Goal: Task Accomplishment & Management: Manage account settings

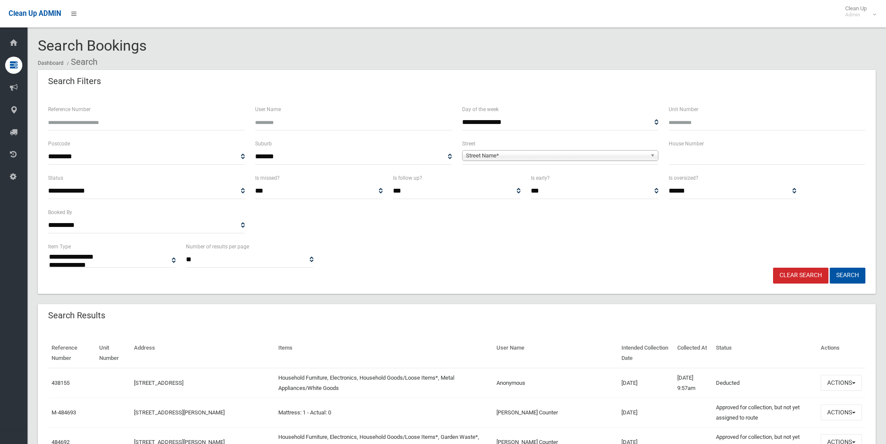
select select
click at [683, 160] on input "text" at bounding box center [766, 157] width 197 height 16
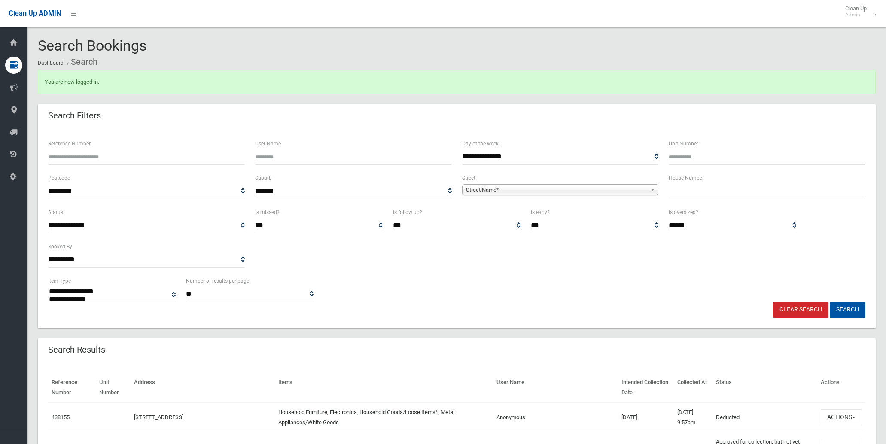
select select
click at [703, 188] on input "text" at bounding box center [766, 191] width 197 height 16
type input "**"
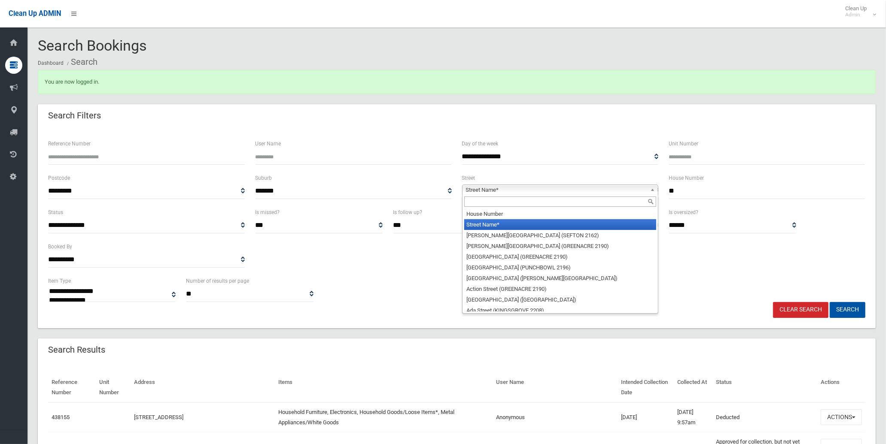
click at [533, 186] on span "Street Name*" at bounding box center [556, 190] width 181 height 10
click at [525, 202] on input "text" at bounding box center [560, 202] width 192 height 10
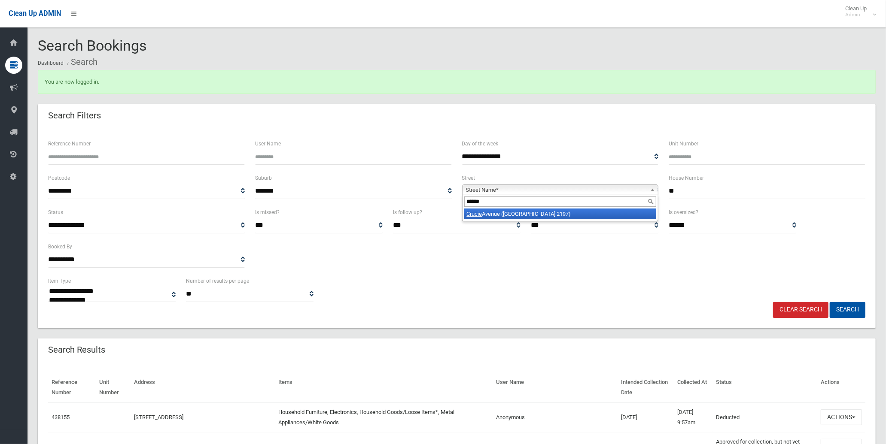
type input "******"
click at [599, 215] on li "Crucie Avenue (BASS HILL 2197)" at bounding box center [560, 214] width 192 height 11
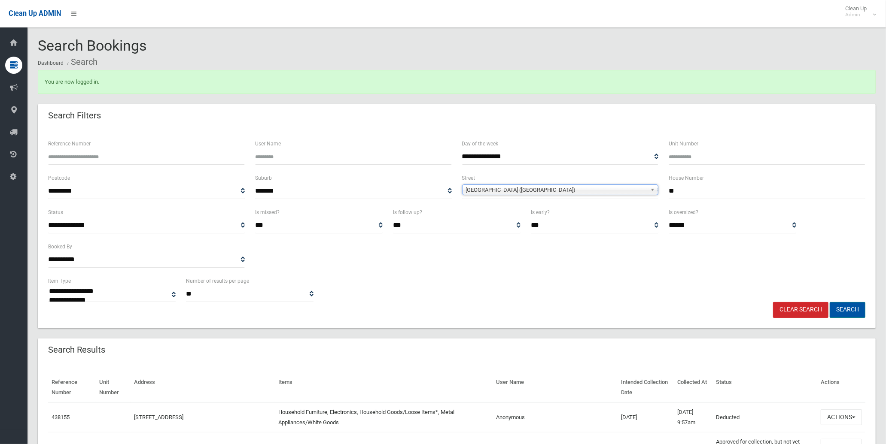
click at [850, 308] on button "Search" at bounding box center [847, 310] width 36 height 16
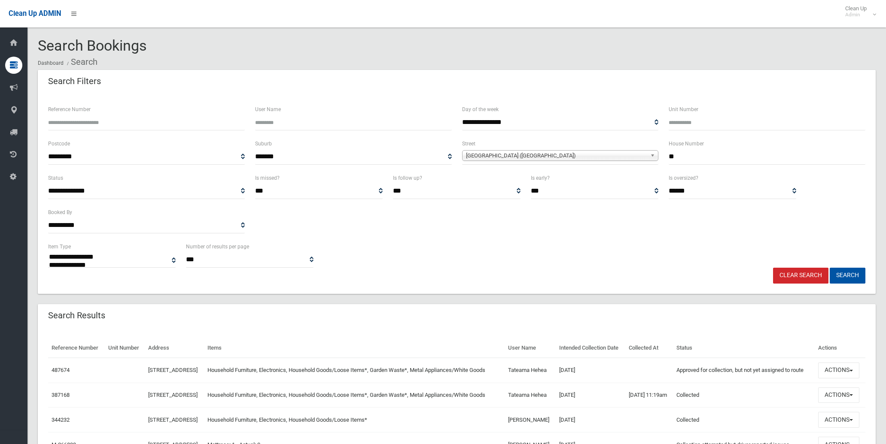
select select
drag, startPoint x: 514, startPoint y: 380, endPoint x: 558, endPoint y: 383, distance: 44.3
click at [555, 383] on td "Tateama Hehea" at bounding box center [529, 370] width 51 height 25
copy td "Tateama Hehea"
click at [852, 377] on button "Actions" at bounding box center [838, 371] width 41 height 16
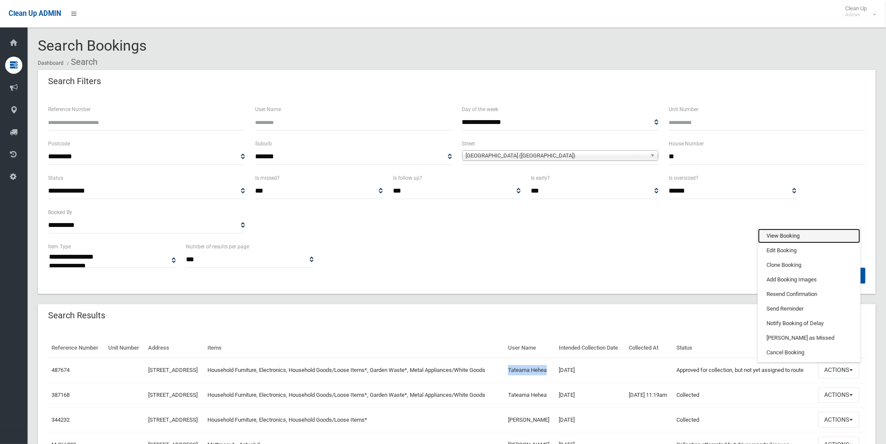
click at [800, 243] on link "View Booking" at bounding box center [809, 236] width 102 height 15
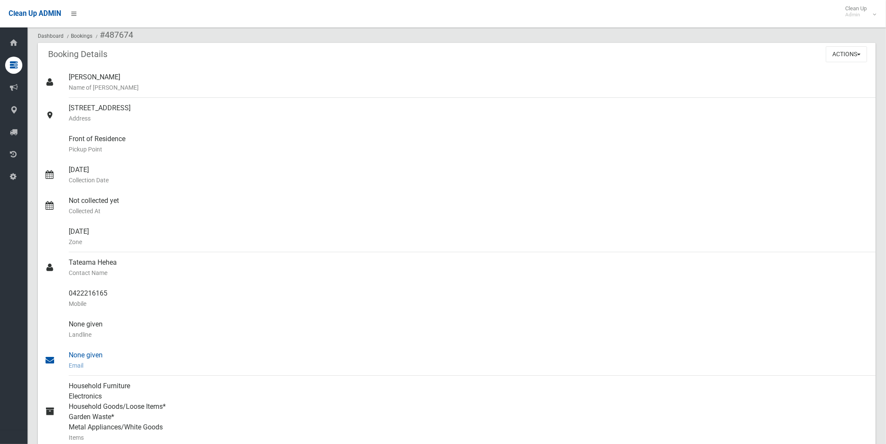
scroll to position [37, 0]
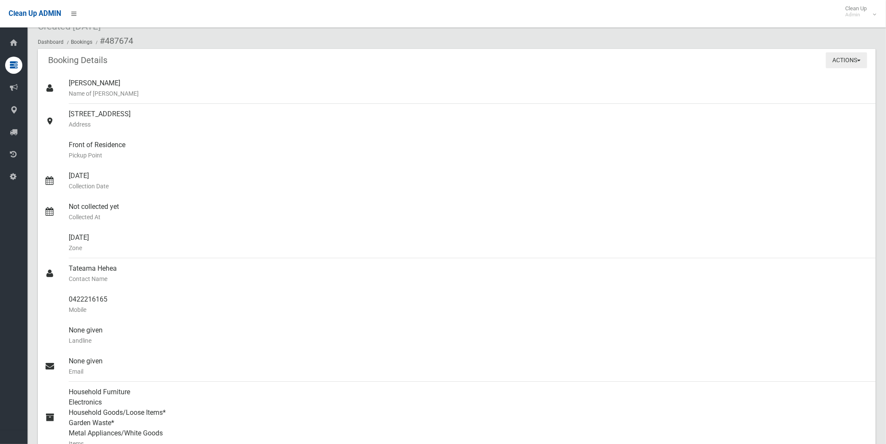
click at [861, 58] on button "Actions" at bounding box center [846, 60] width 41 height 16
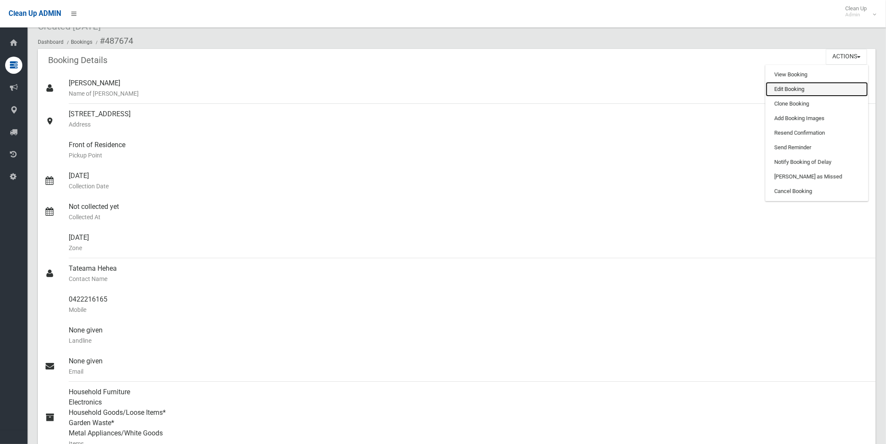
click at [831, 91] on link "Edit Booking" at bounding box center [816, 89] width 102 height 15
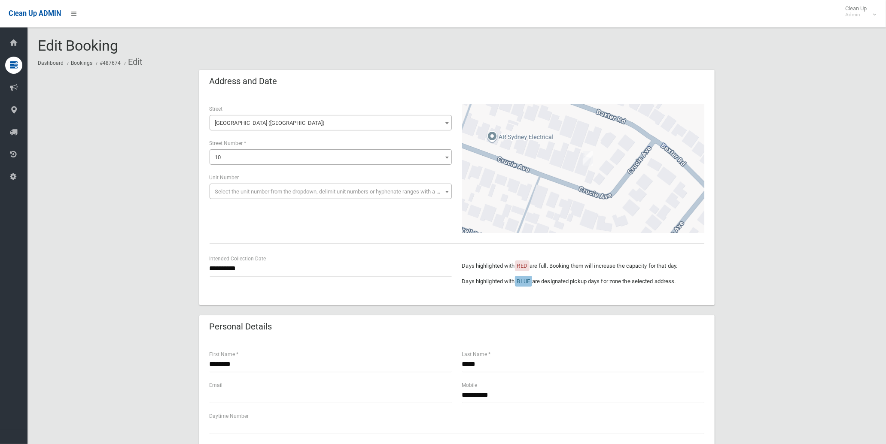
click at [820, 161] on div "**********" at bounding box center [457, 444] width 838 height 749
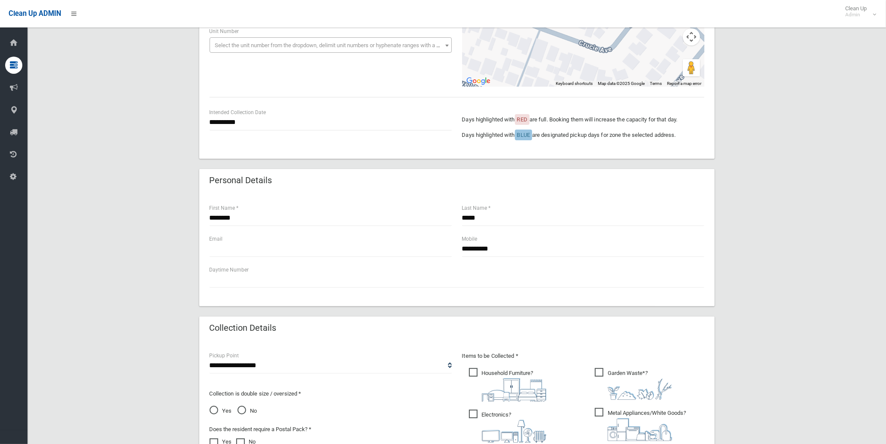
scroll to position [381, 0]
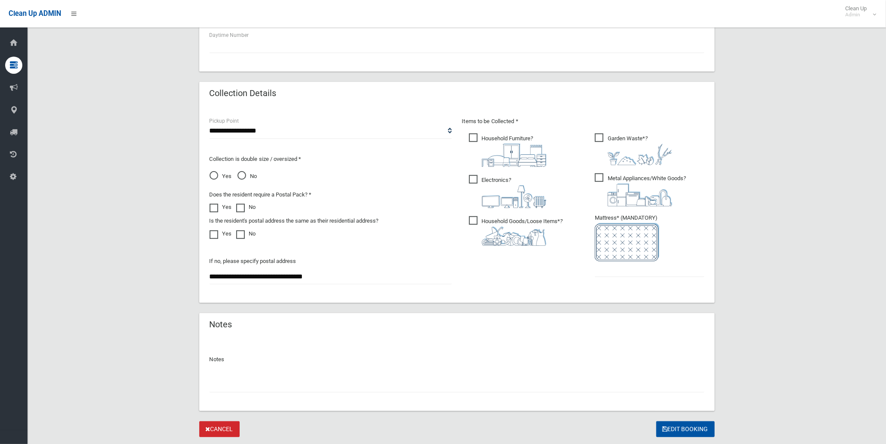
click at [219, 178] on span "Yes" at bounding box center [221, 176] width 22 height 10
click at [513, 383] on input "text" at bounding box center [457, 385] width 495 height 16
paste input "**********"
type input "**********"
click at [632, 264] on input "text" at bounding box center [649, 269] width 109 height 16
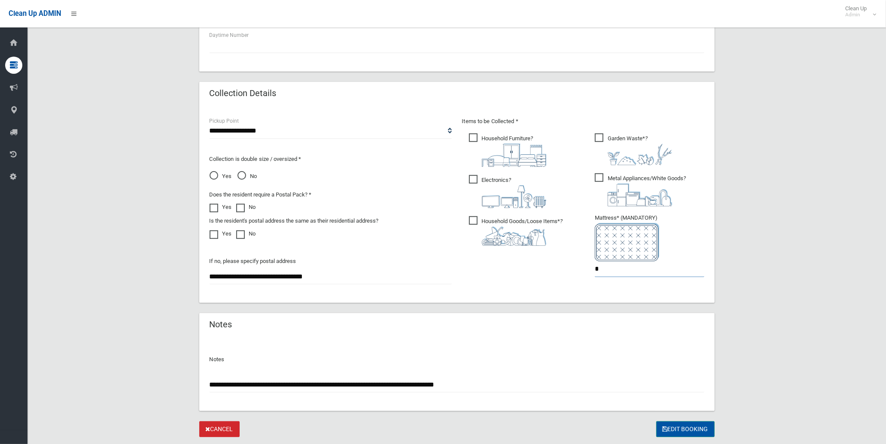
type input "*"
click at [668, 427] on button "Edit Booking" at bounding box center [685, 430] width 58 height 16
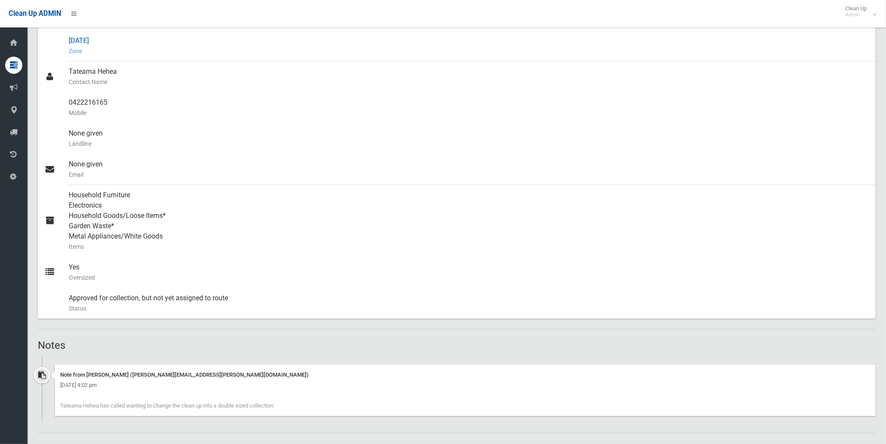
scroll to position [238, 0]
